Goal: Share content

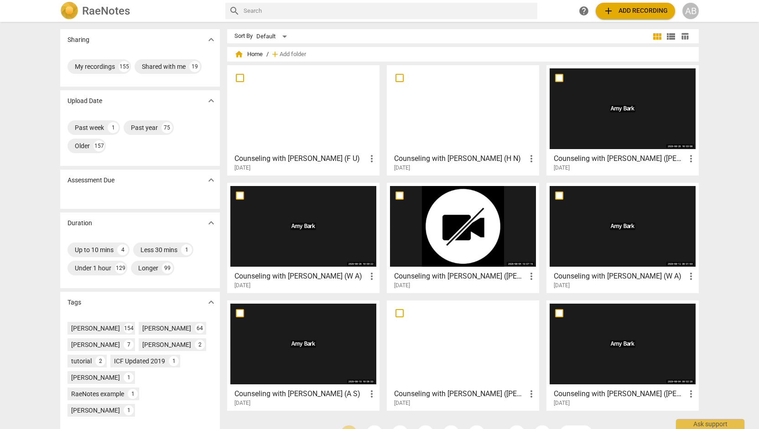
click at [290, 111] on div at bounding box center [303, 108] width 146 height 81
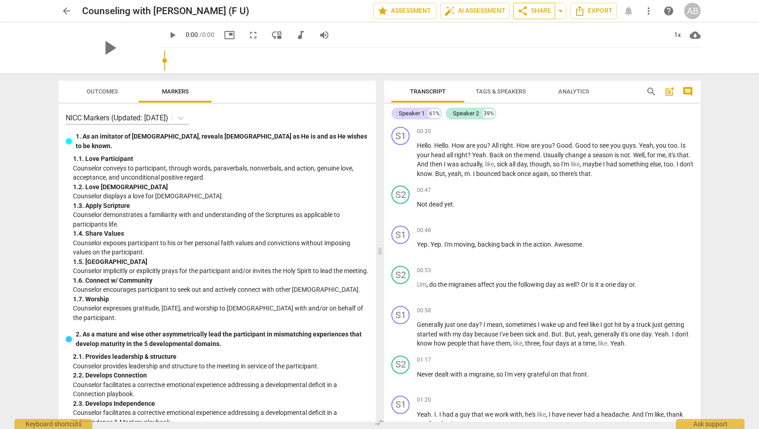
click at [532, 12] on span "share Share" at bounding box center [534, 10] width 34 height 11
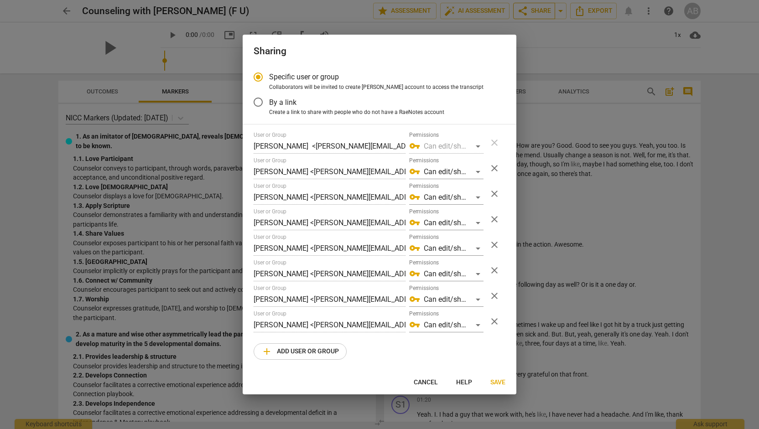
radio input "false"
click at [259, 103] on input "By a link" at bounding box center [258, 102] width 22 height 22
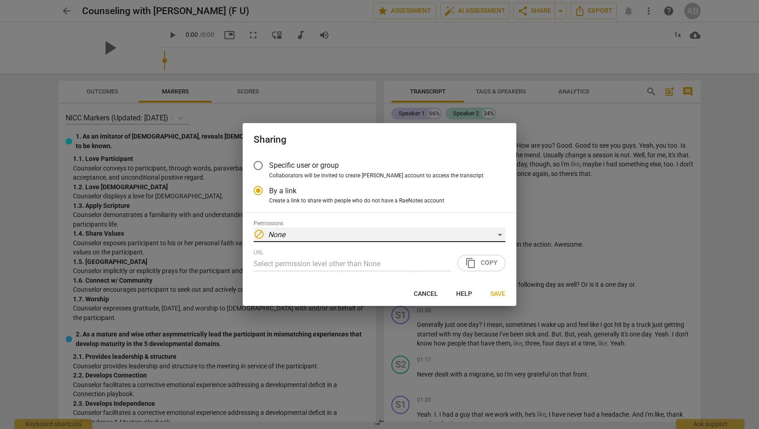
click at [298, 238] on div "block None" at bounding box center [380, 235] width 252 height 15
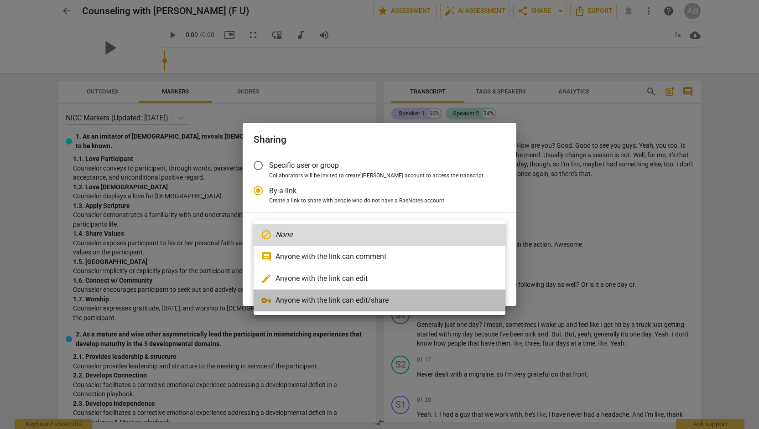
click at [292, 301] on li "vpn_key Anyone with the link can edit/share" at bounding box center [380, 301] width 252 height 22
radio input "false"
type input "[URL][DOMAIN_NAME]"
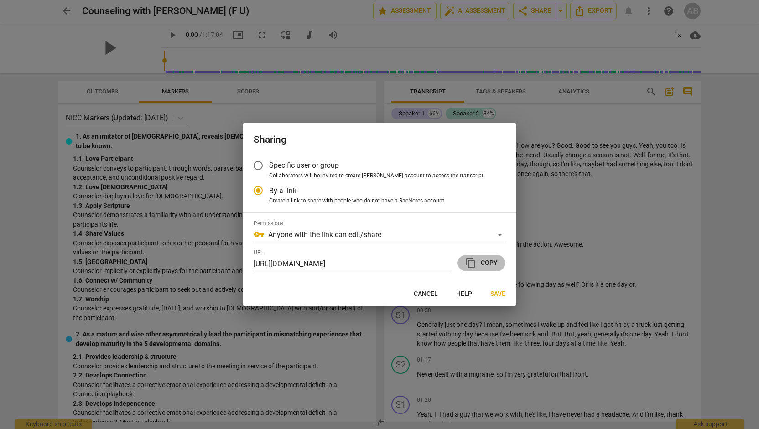
click at [479, 264] on span "content_copy Copy" at bounding box center [481, 263] width 32 height 11
click at [423, 293] on span "Cancel" at bounding box center [426, 294] width 24 height 9
radio input "false"
